Goal: Task Accomplishment & Management: Use online tool/utility

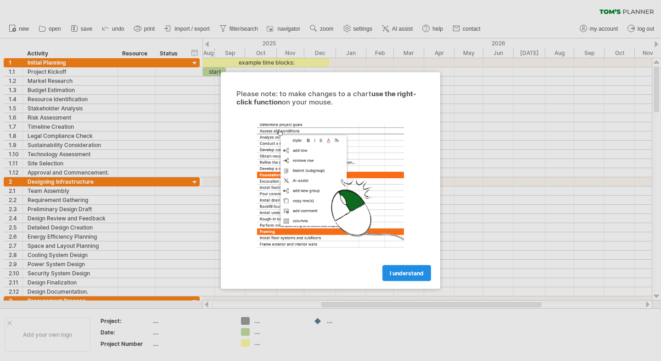
click at [399, 275] on span "I understand" at bounding box center [406, 273] width 34 height 7
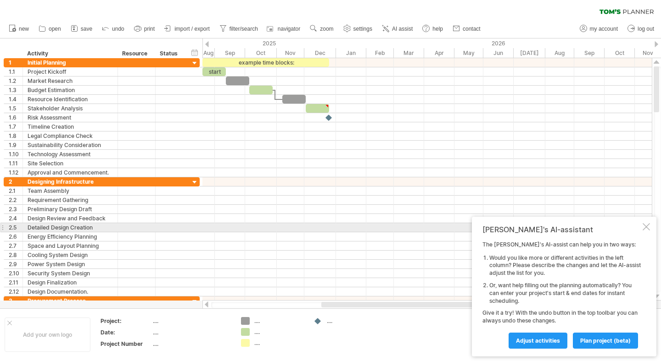
click at [647, 228] on div at bounding box center [645, 226] width 7 height 7
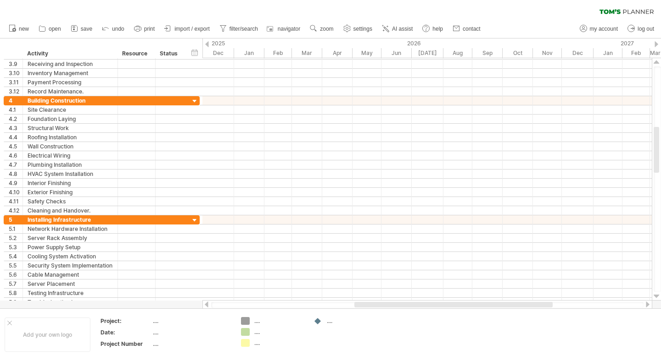
click at [250, 6] on div "clear filter reapply filter" at bounding box center [330, 9] width 661 height 19
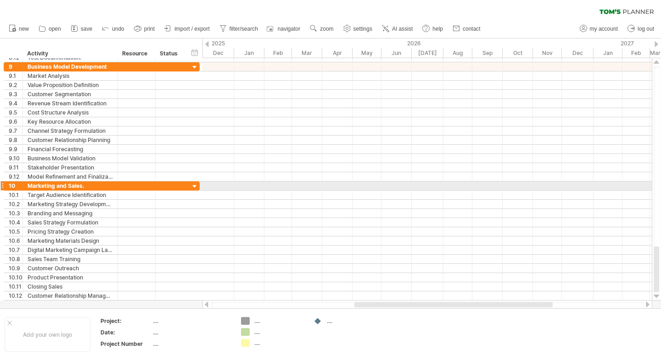
click at [195, 184] on div at bounding box center [194, 187] width 9 height 9
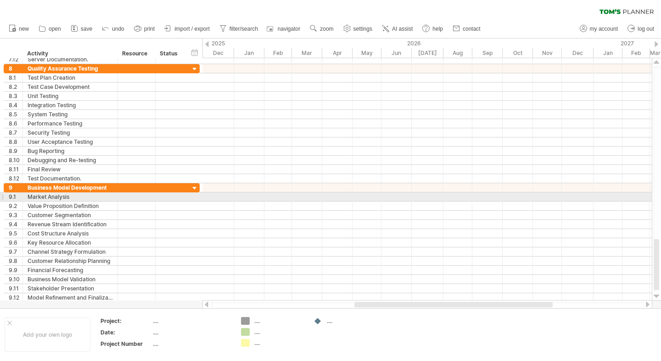
click at [195, 188] on div at bounding box center [194, 188] width 9 height 9
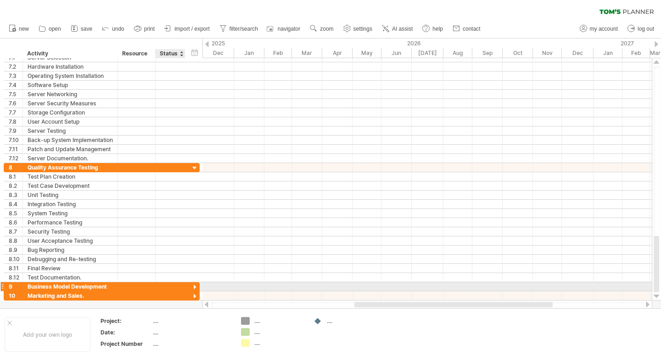
click at [192, 286] on div at bounding box center [194, 287] width 9 height 9
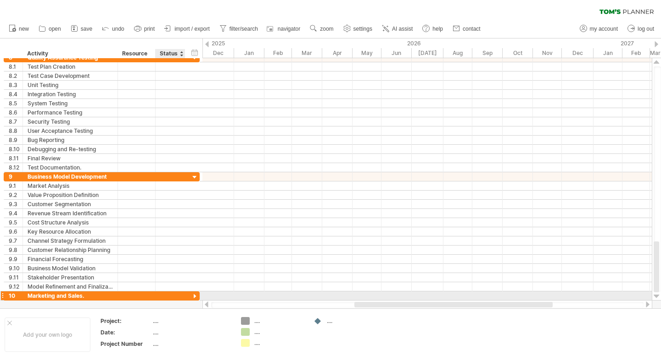
click at [194, 300] on div at bounding box center [194, 297] width 9 height 9
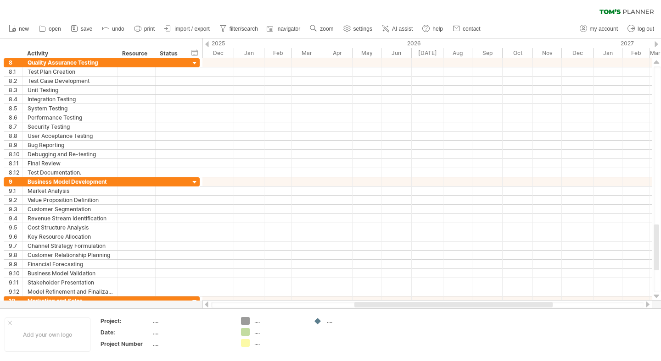
click at [646, 304] on div at bounding box center [647, 305] width 7 height 6
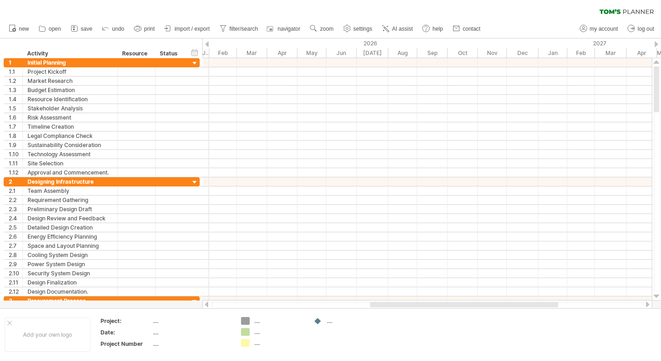
click at [209, 46] on div "2026" at bounding box center [358, 44] width 359 height 10
click at [209, 44] on div "2026" at bounding box center [358, 44] width 359 height 10
